Goal: Task Accomplishment & Management: Manage account settings

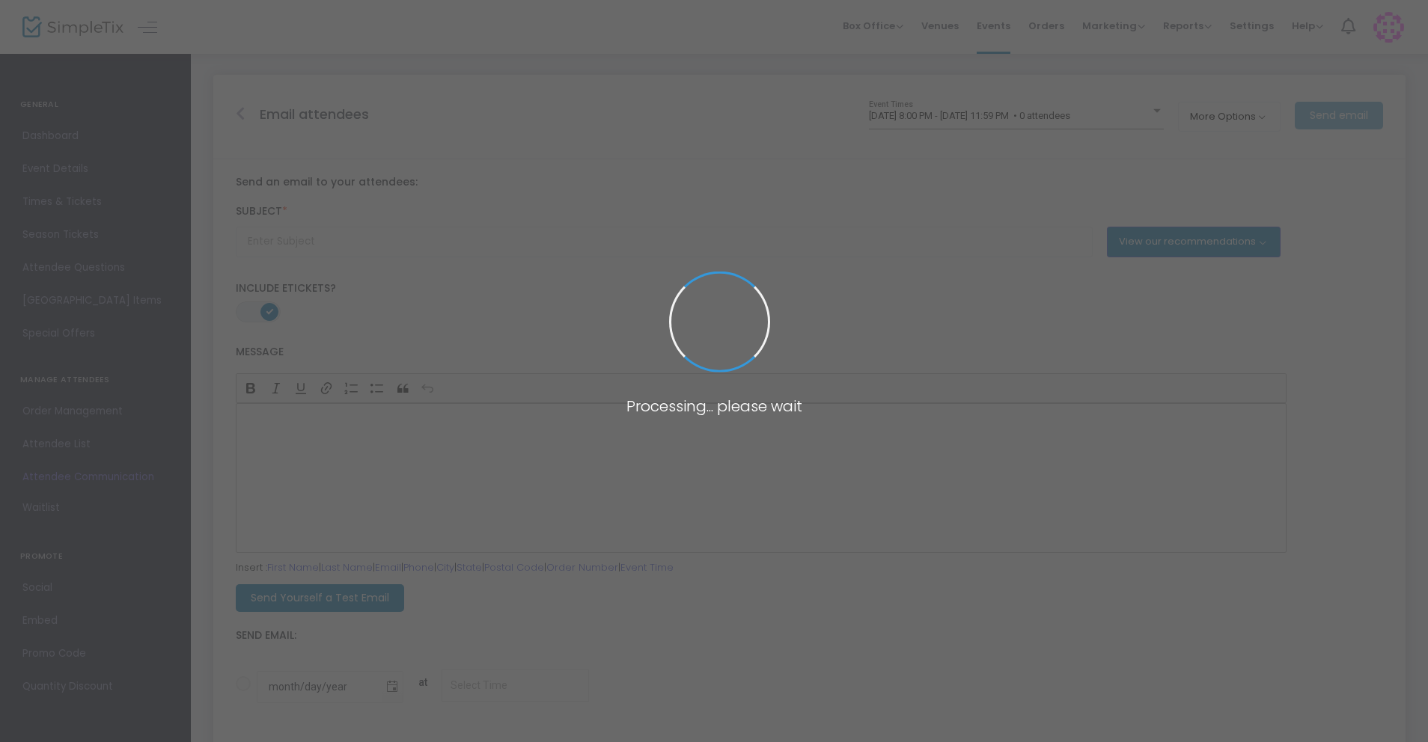
type input "Eugene’s Ultimate K-Pop Party is back— Oct 18th!"
radio input "true"
type input "8/21/2025"
type input "9:00 AM"
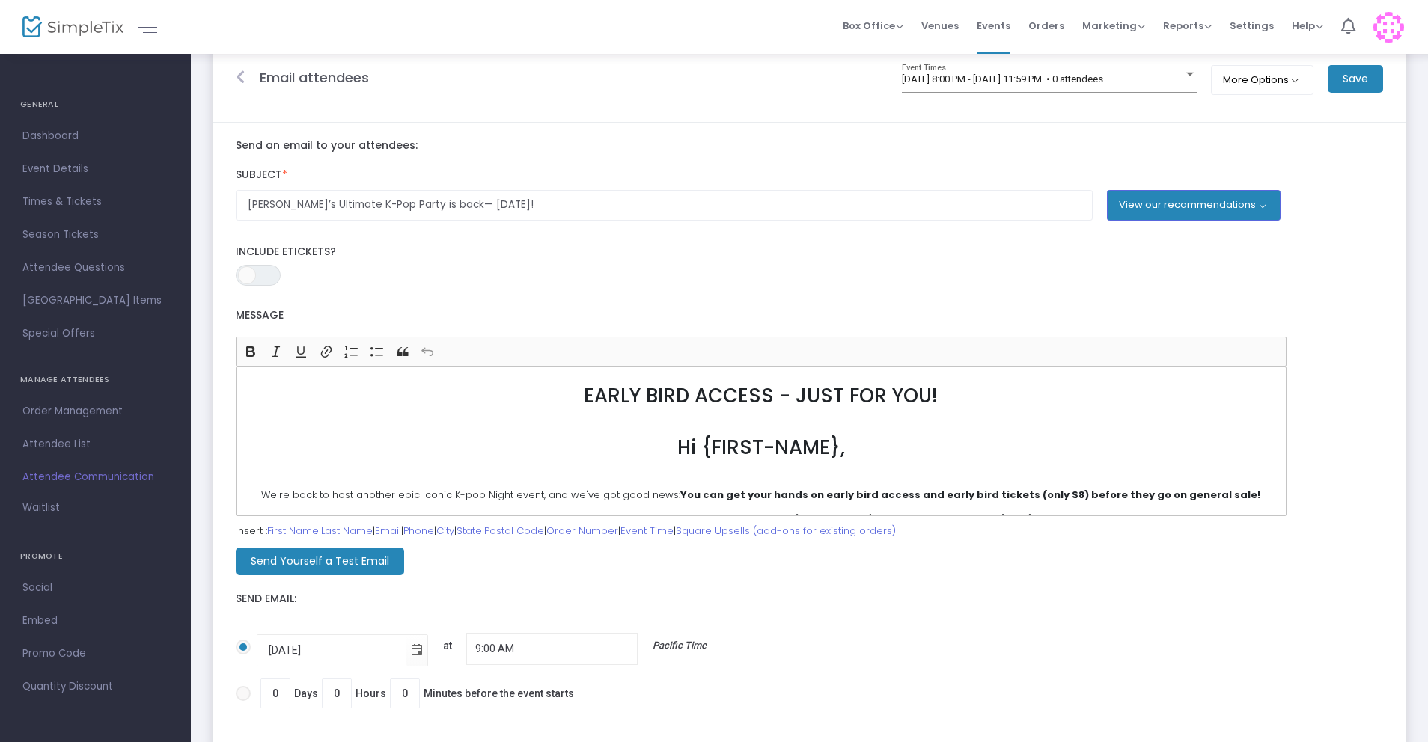
scroll to position [34, 0]
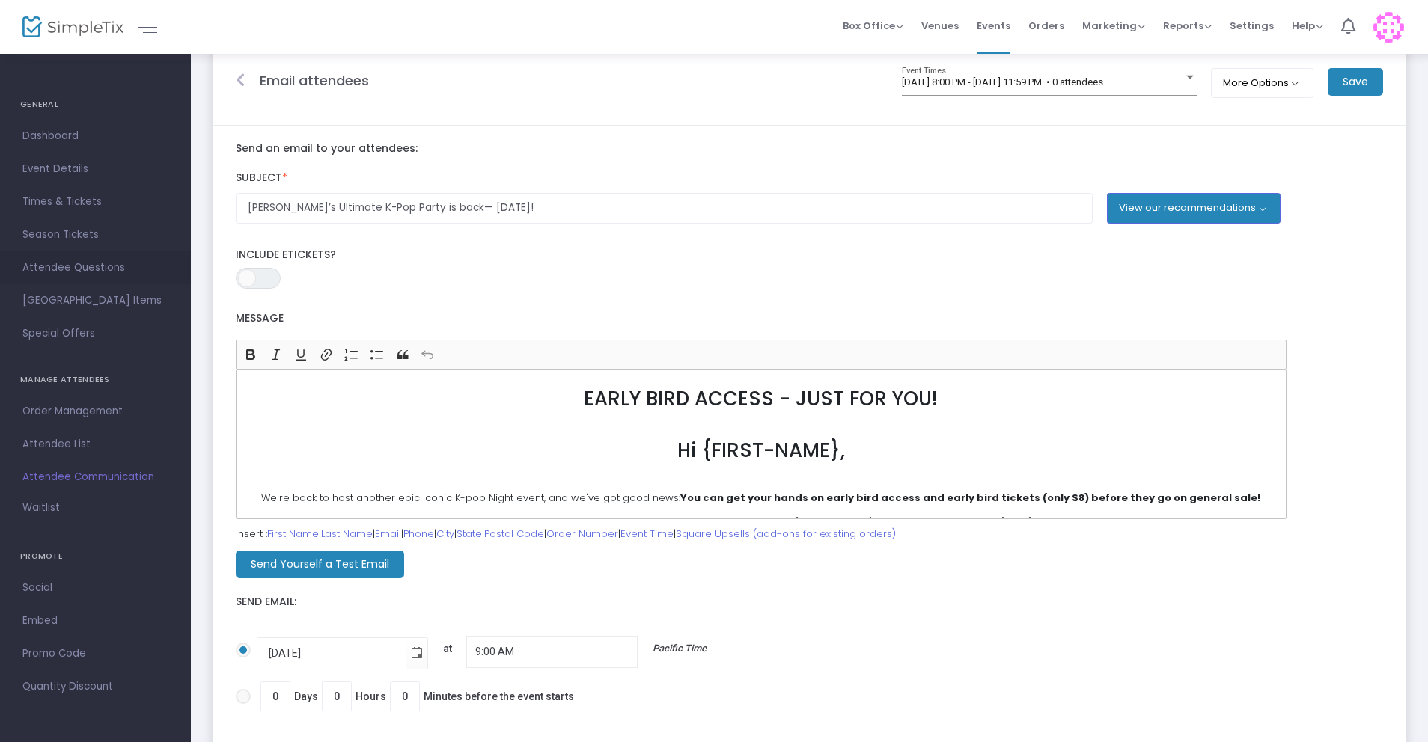
click at [55, 269] on span "Attendee Questions" at bounding box center [95, 267] width 146 height 19
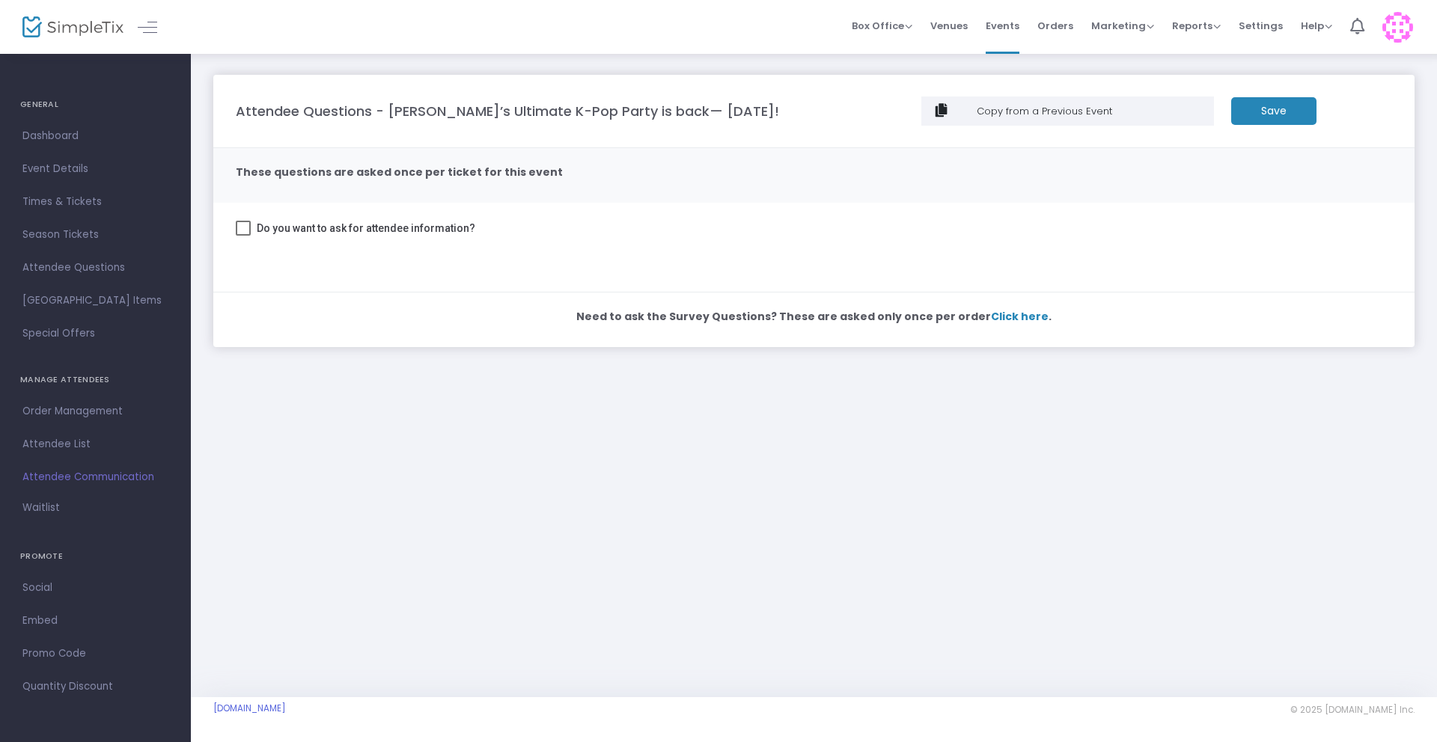
click at [1010, 317] on span "Click here" at bounding box center [1020, 316] width 58 height 15
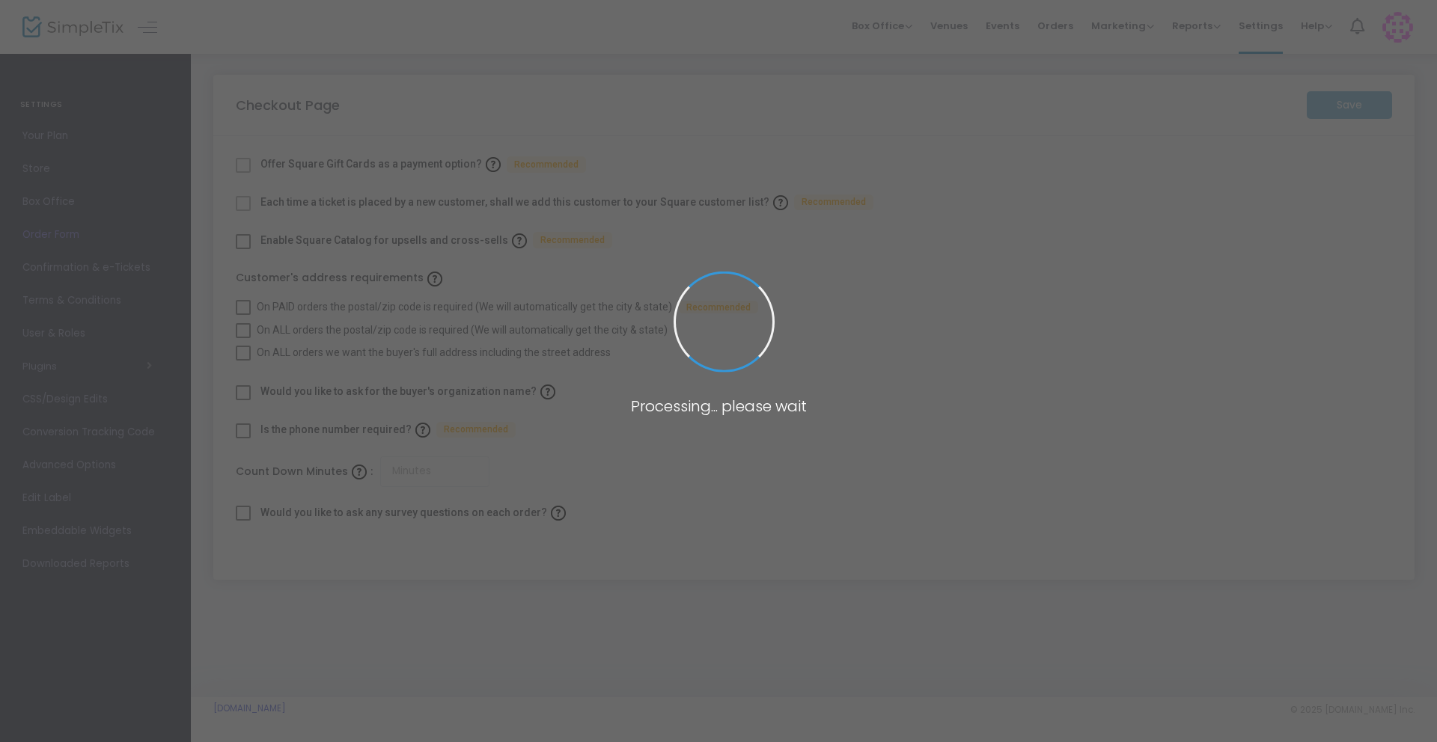
checkbox input "true"
type input "45"
checkbox input "true"
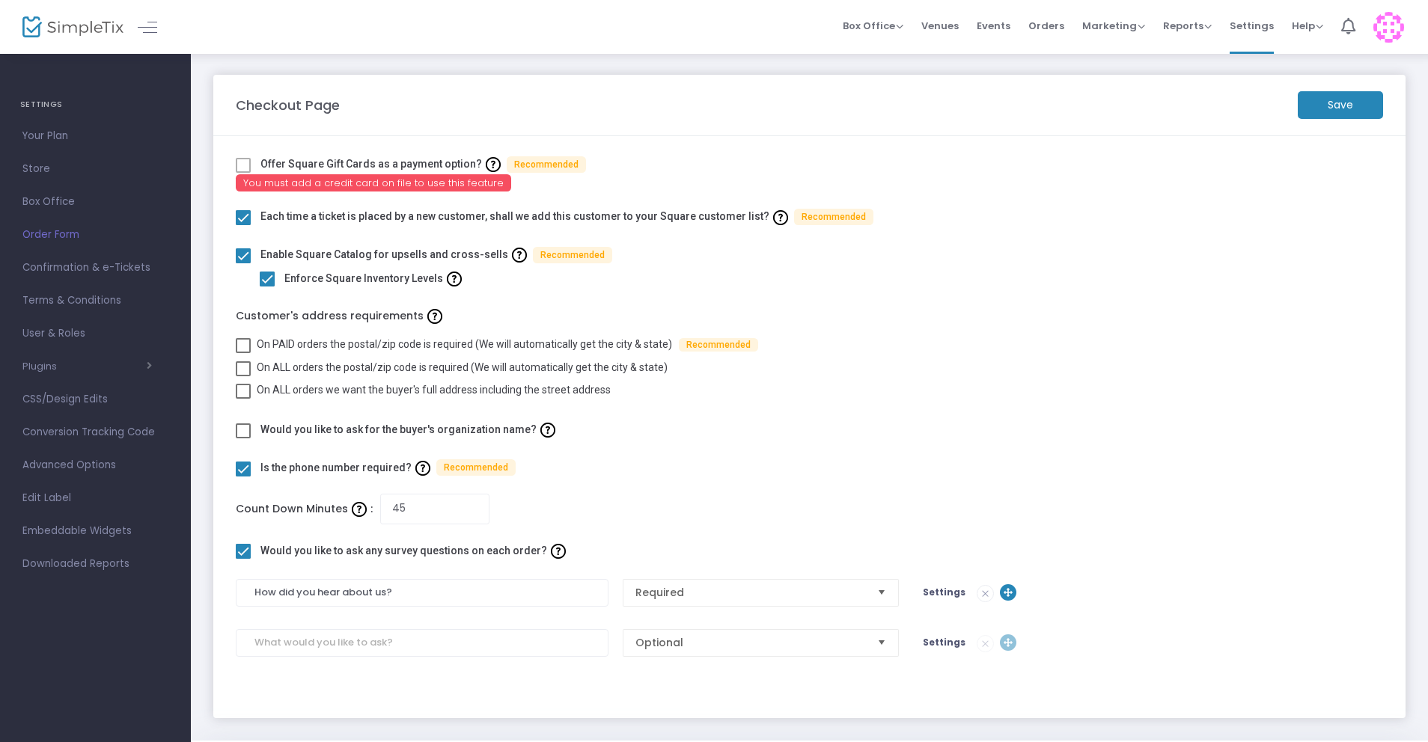
click at [1061, 264] on div "Enable Square Catalog for upsells and cross-sells Recommended" at bounding box center [809, 254] width 1147 height 23
click at [238, 343] on span at bounding box center [243, 345] width 15 height 15
click at [243, 353] on input "On PAID orders the postal/zip code is required (We will automatically get the c…" at bounding box center [243, 353] width 1 height 1
click at [241, 344] on span at bounding box center [243, 345] width 15 height 15
click at [243, 353] on input "On PAID orders the postal/zip code is required (We will automatically get the c…" at bounding box center [243, 353] width 1 height 1
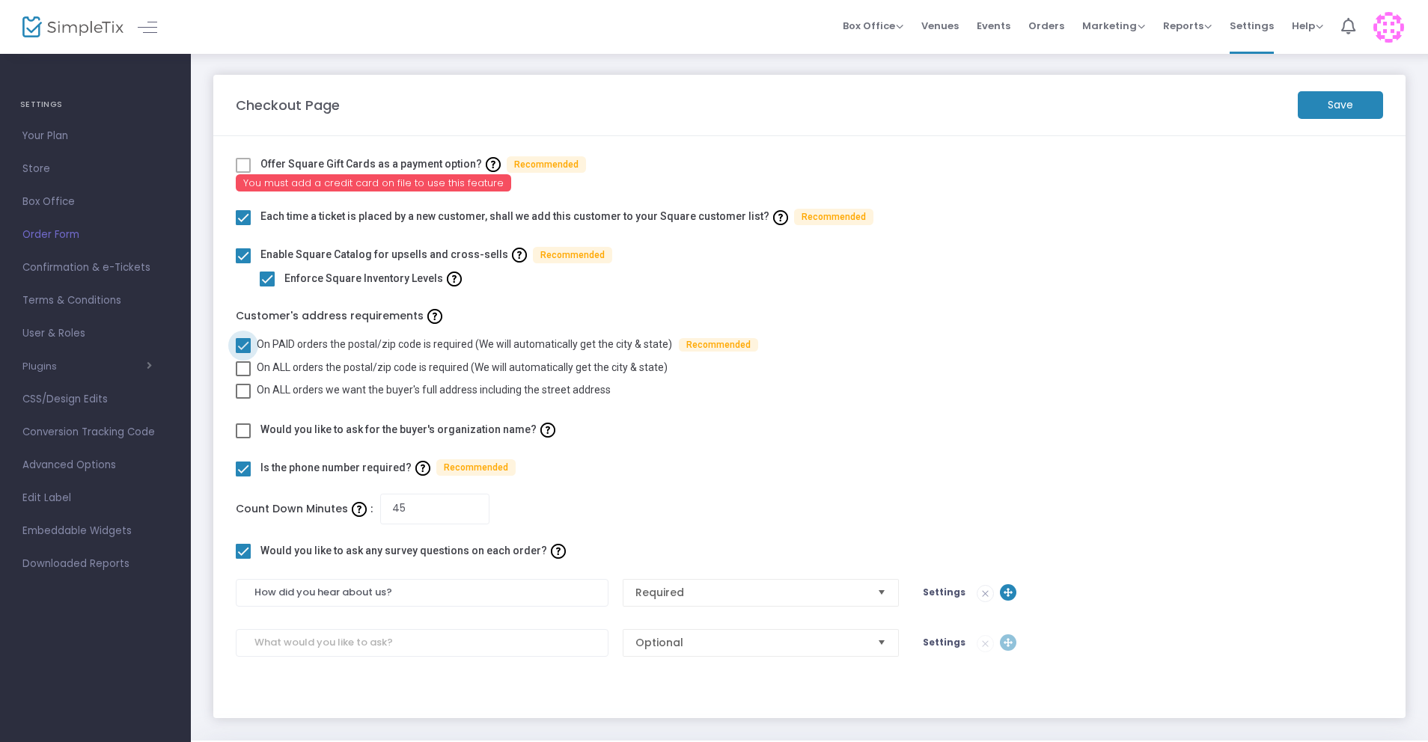
checkbox input "false"
click at [1067, 305] on label "Customer's address requirements" at bounding box center [809, 316] width 1147 height 23
click at [942, 29] on span "Venues" at bounding box center [939, 26] width 37 height 38
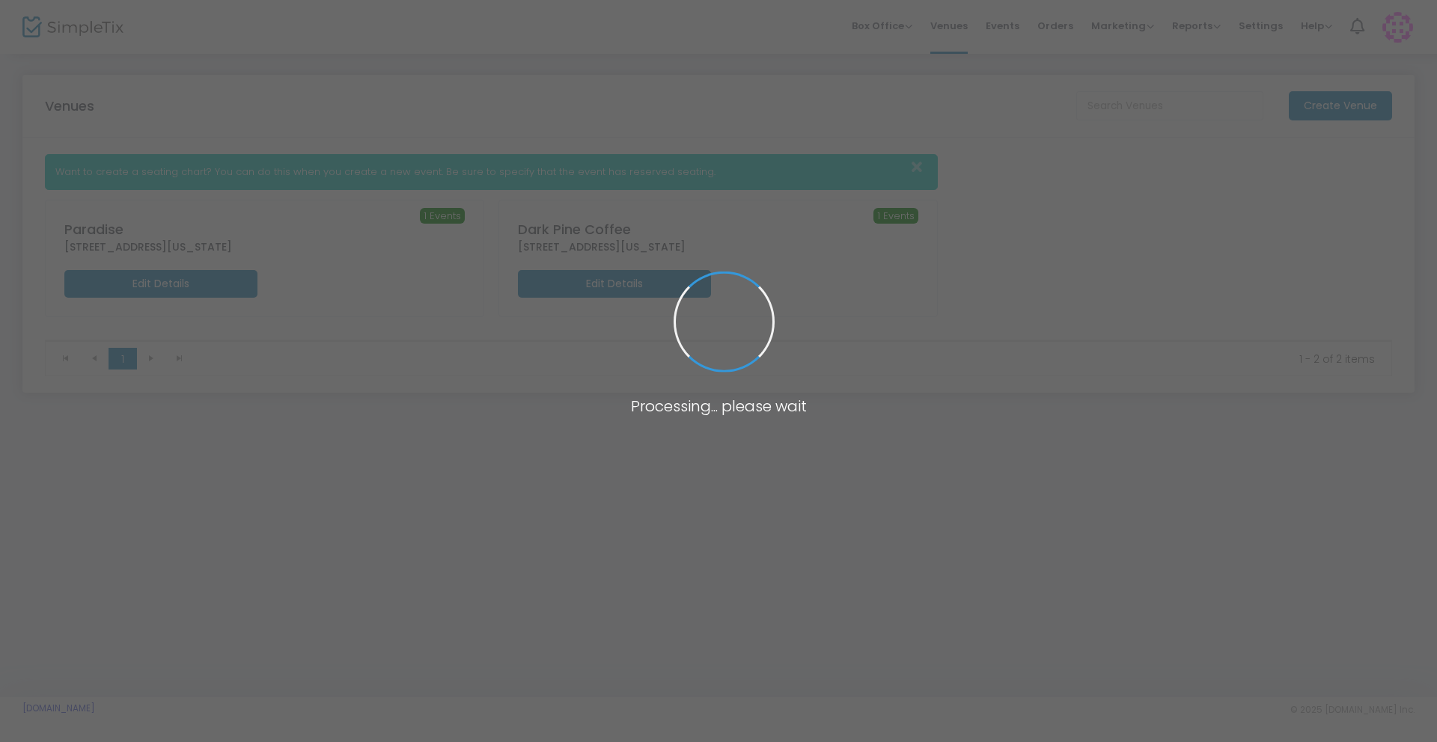
click at [993, 25] on span at bounding box center [718, 371] width 1437 height 742
click at [1005, 29] on span "Events" at bounding box center [1003, 26] width 34 height 38
